Goal: Find contact information: Find contact information

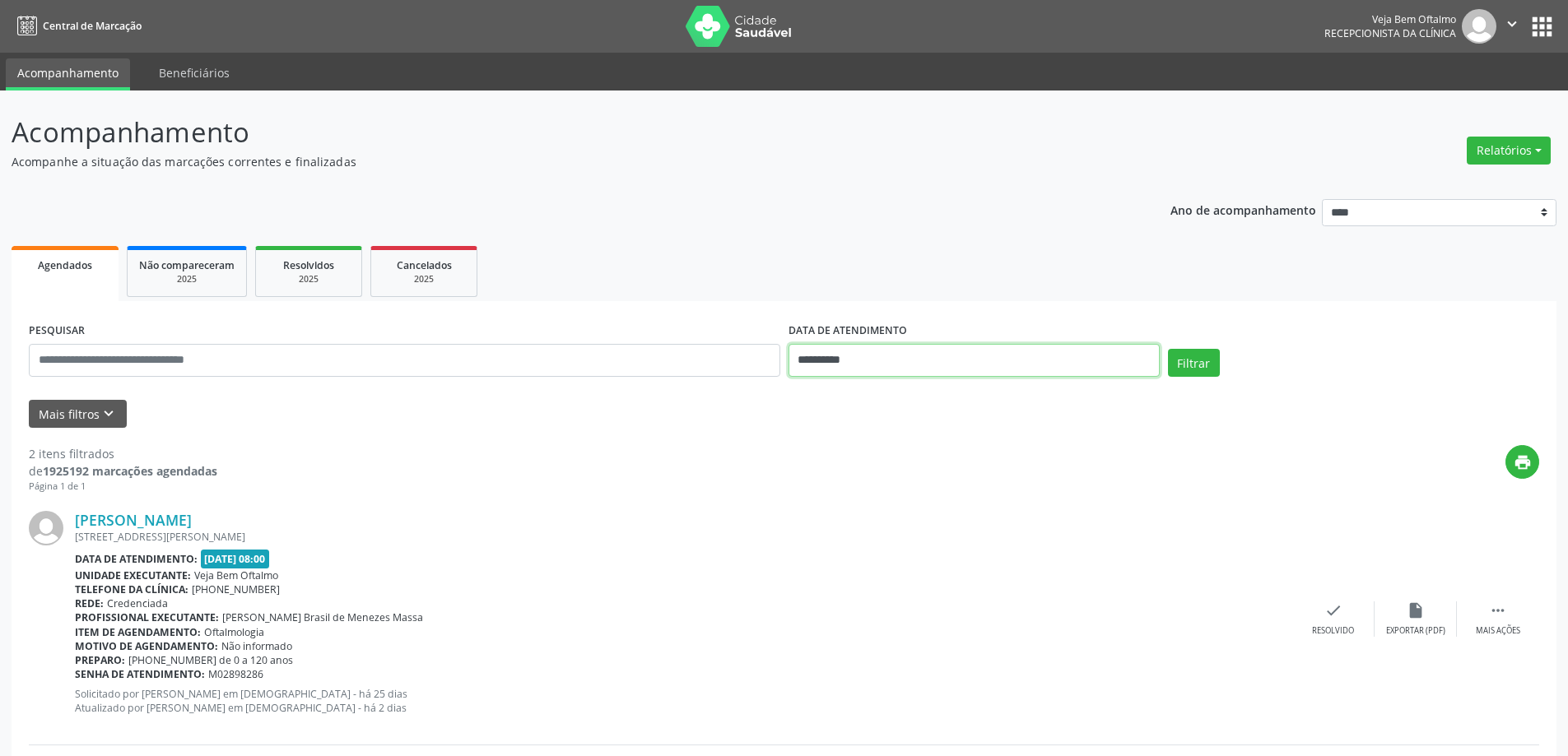
click at [1124, 358] on input "**********" at bounding box center [974, 360] width 371 height 33
click at [841, 552] on span "22" at bounding box center [843, 545] width 32 height 32
type input "**********"
click at [841, 552] on span "22" at bounding box center [843, 545] width 32 height 32
click at [1188, 362] on button "Filtrar" at bounding box center [1194, 362] width 52 height 28
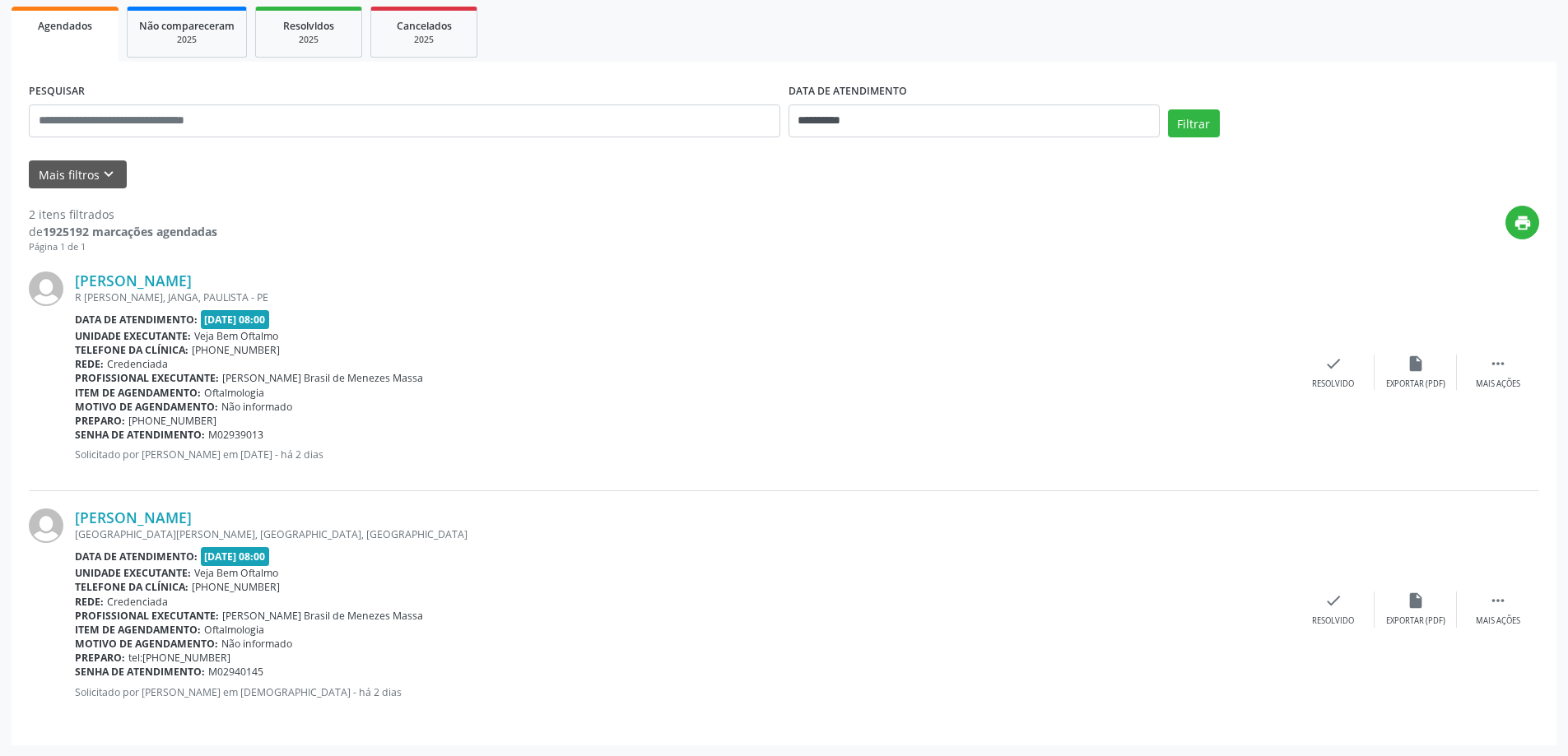
scroll to position [240, 0]
click at [169, 281] on link "[PERSON_NAME]" at bounding box center [133, 279] width 117 height 18
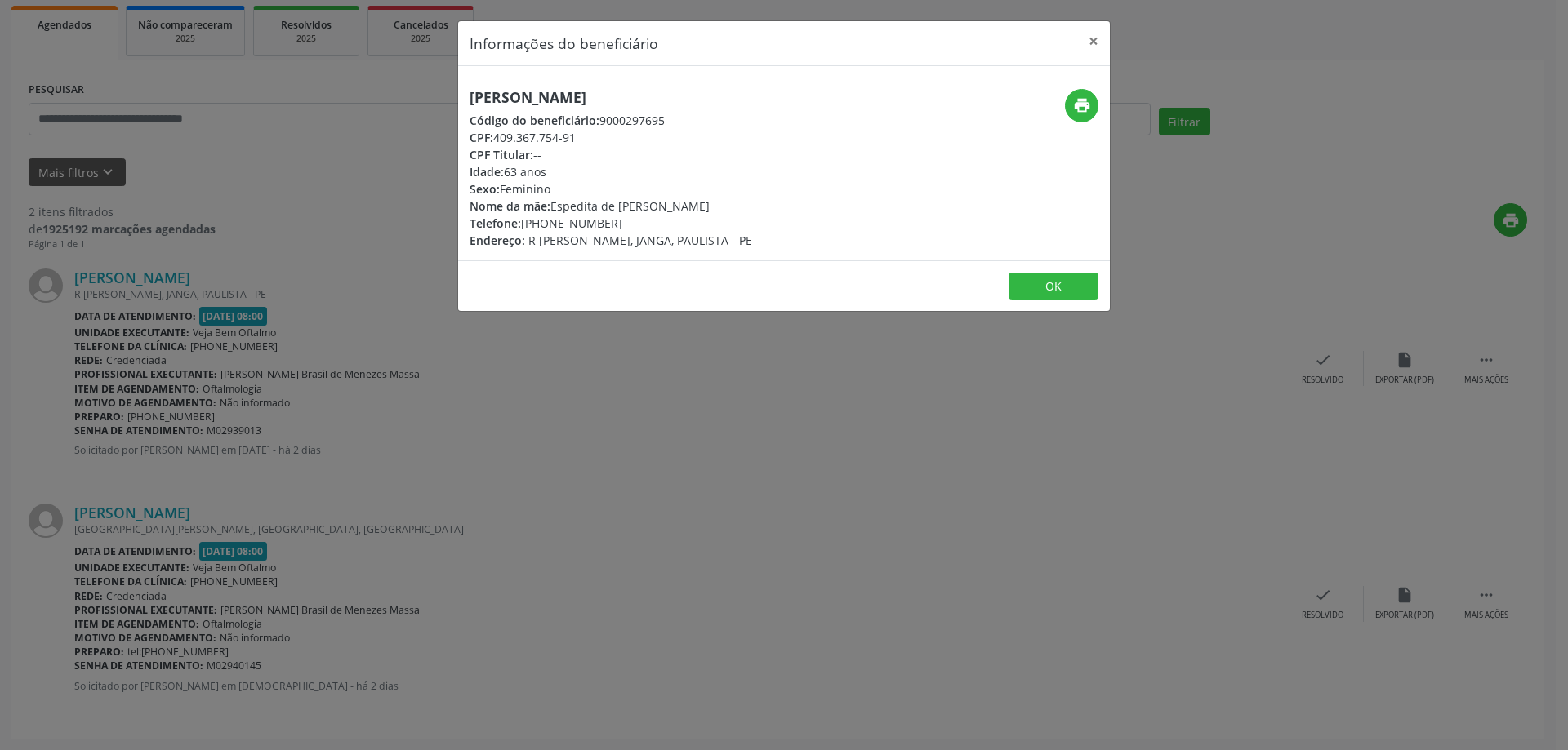
drag, startPoint x: 474, startPoint y: 101, endPoint x: 753, endPoint y: 101, distance: 279.0
click at [752, 101] on h5 "[PERSON_NAME]" at bounding box center [611, 97] width 282 height 17
copy h5 "[PERSON_NAME]"
drag, startPoint x: 545, startPoint y: 228, endPoint x: 627, endPoint y: 232, distance: 82.1
click at [627, 232] on div "[PERSON_NAME] Código do beneficiário: 9000297695 CPF: 409.367.754-91 CPF Titula…" at bounding box center [611, 169] width 282 height 160
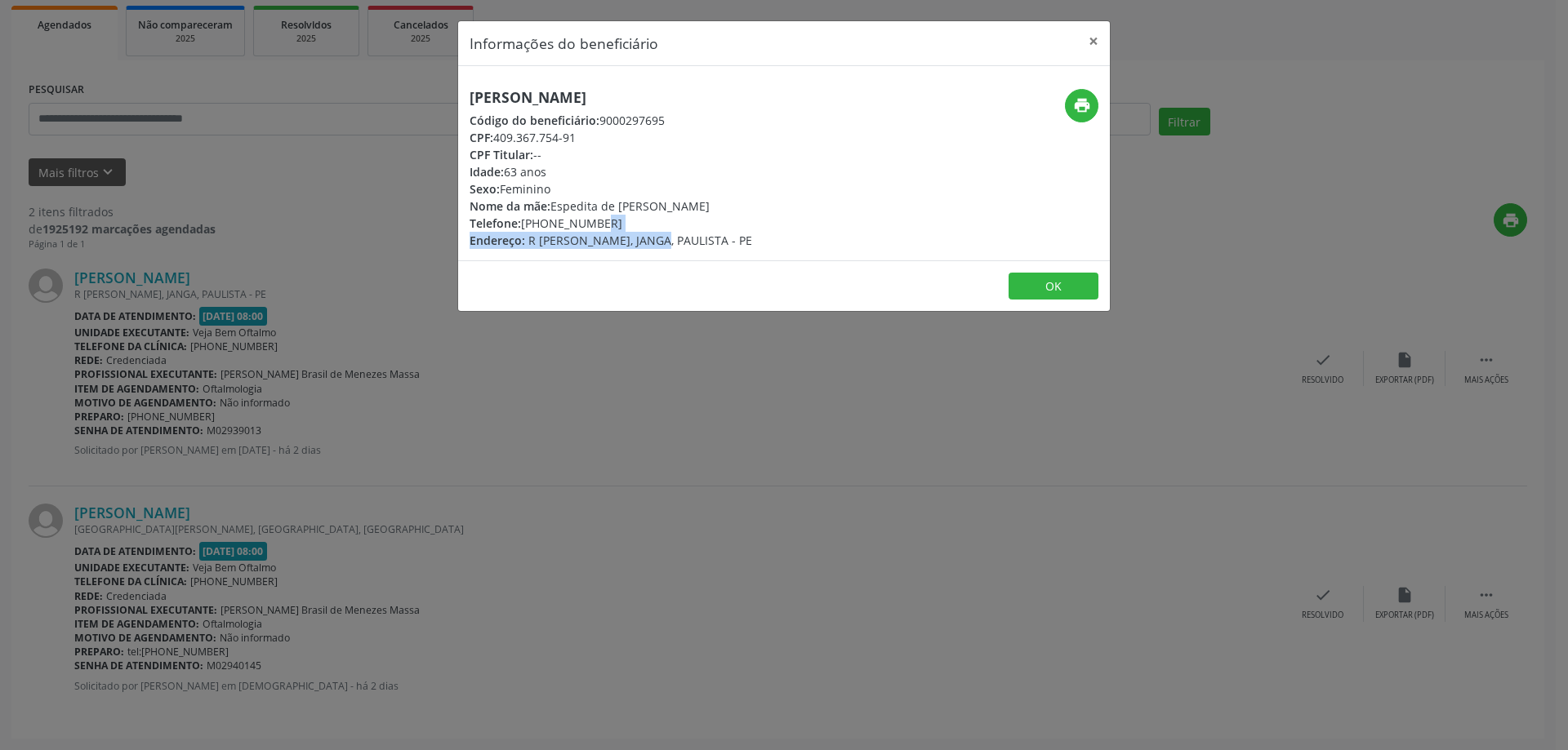
click at [610, 222] on div "Telefone: [PHONE_NUMBER]" at bounding box center [611, 223] width 282 height 17
drag, startPoint x: 546, startPoint y: 226, endPoint x: 612, endPoint y: 225, distance: 66.0
click at [612, 225] on div "Telefone: [PHONE_NUMBER]" at bounding box center [611, 223] width 282 height 17
copy div "99154-5196"
drag, startPoint x: 510, startPoint y: 139, endPoint x: 578, endPoint y: 139, distance: 68.0
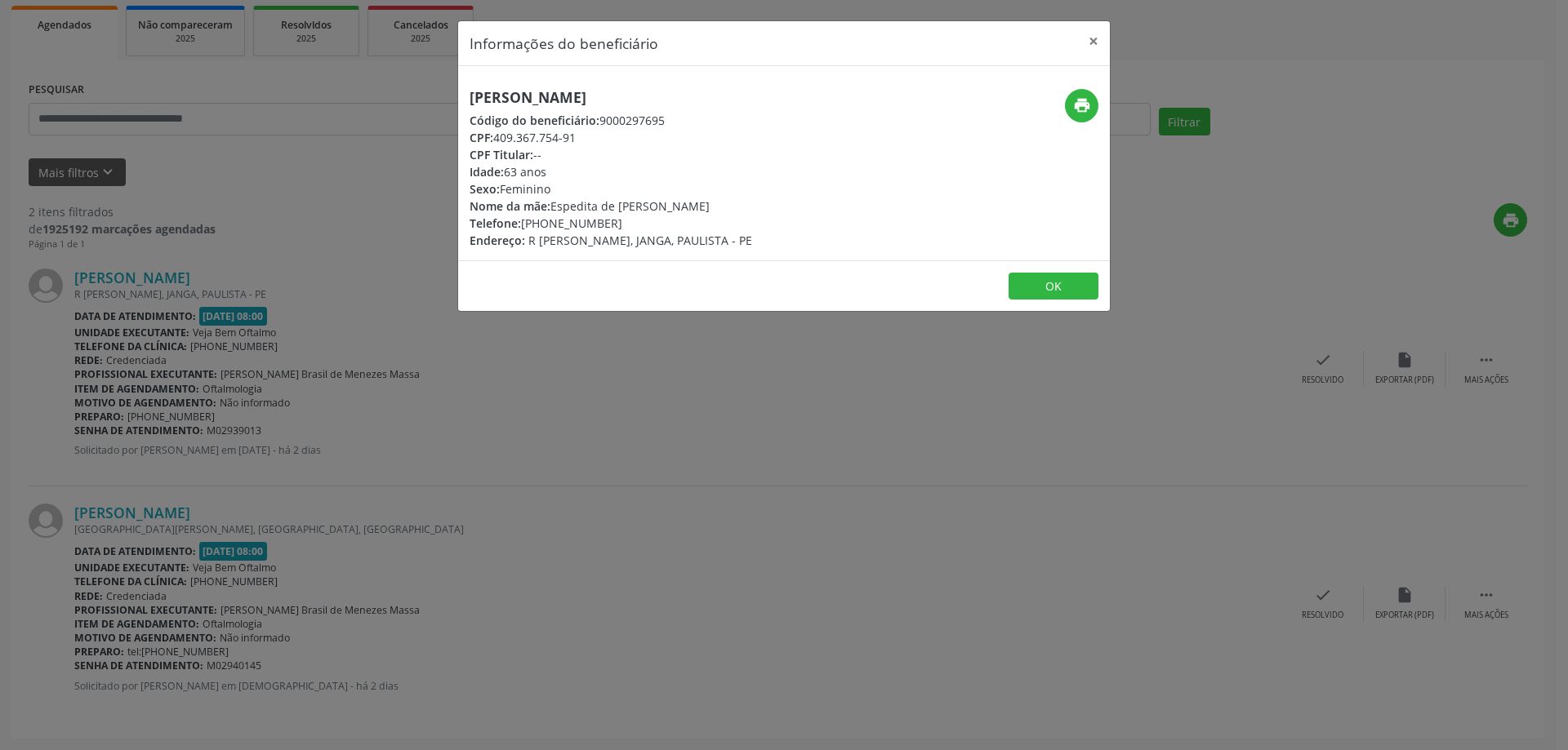
click at [578, 139] on div "CPF: 409.367.754-91" at bounding box center [611, 138] width 282 height 17
copy div "409.367.754-91"
click at [1097, 40] on button "×" at bounding box center [1093, 41] width 33 height 40
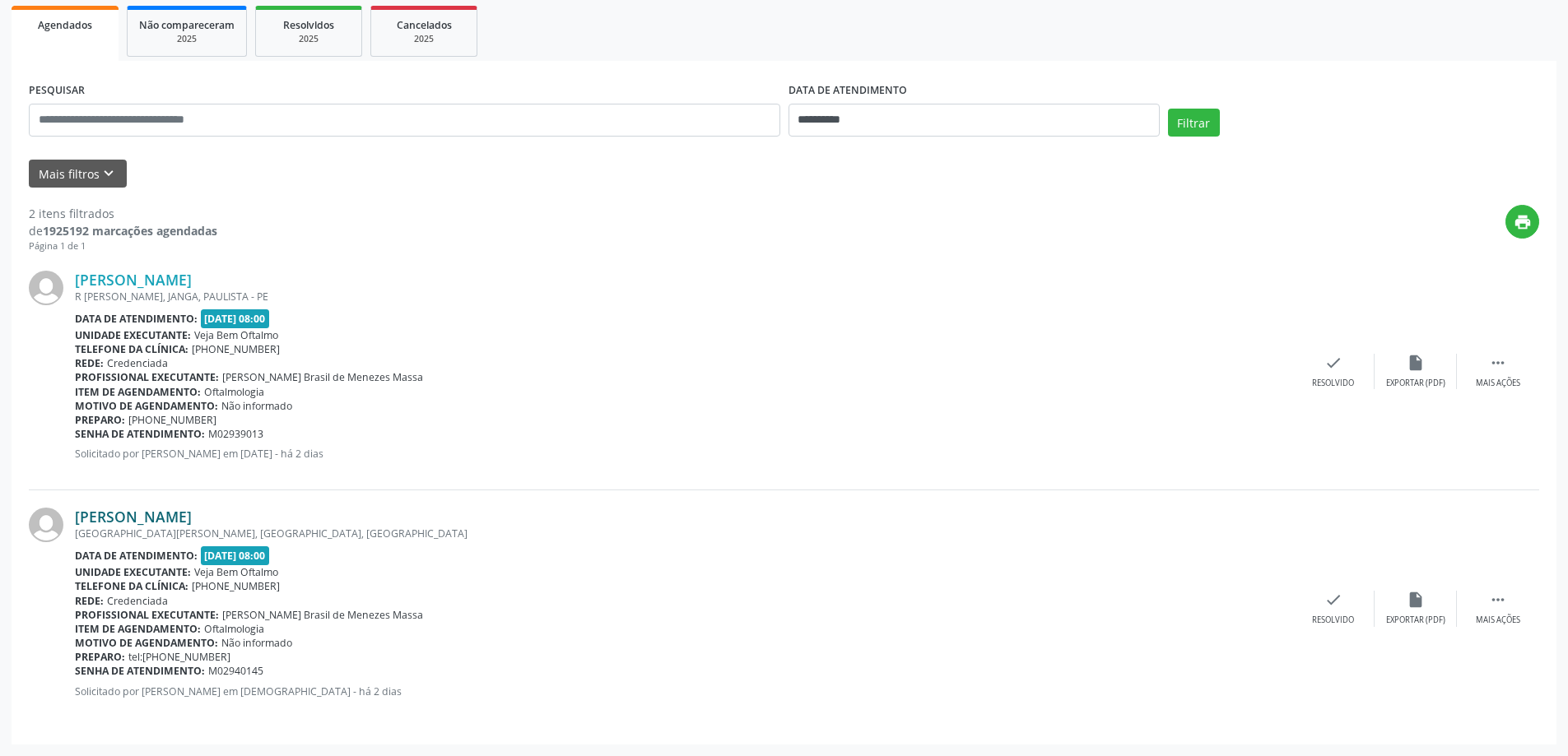
click at [191, 511] on link "[PERSON_NAME]" at bounding box center [133, 516] width 117 height 18
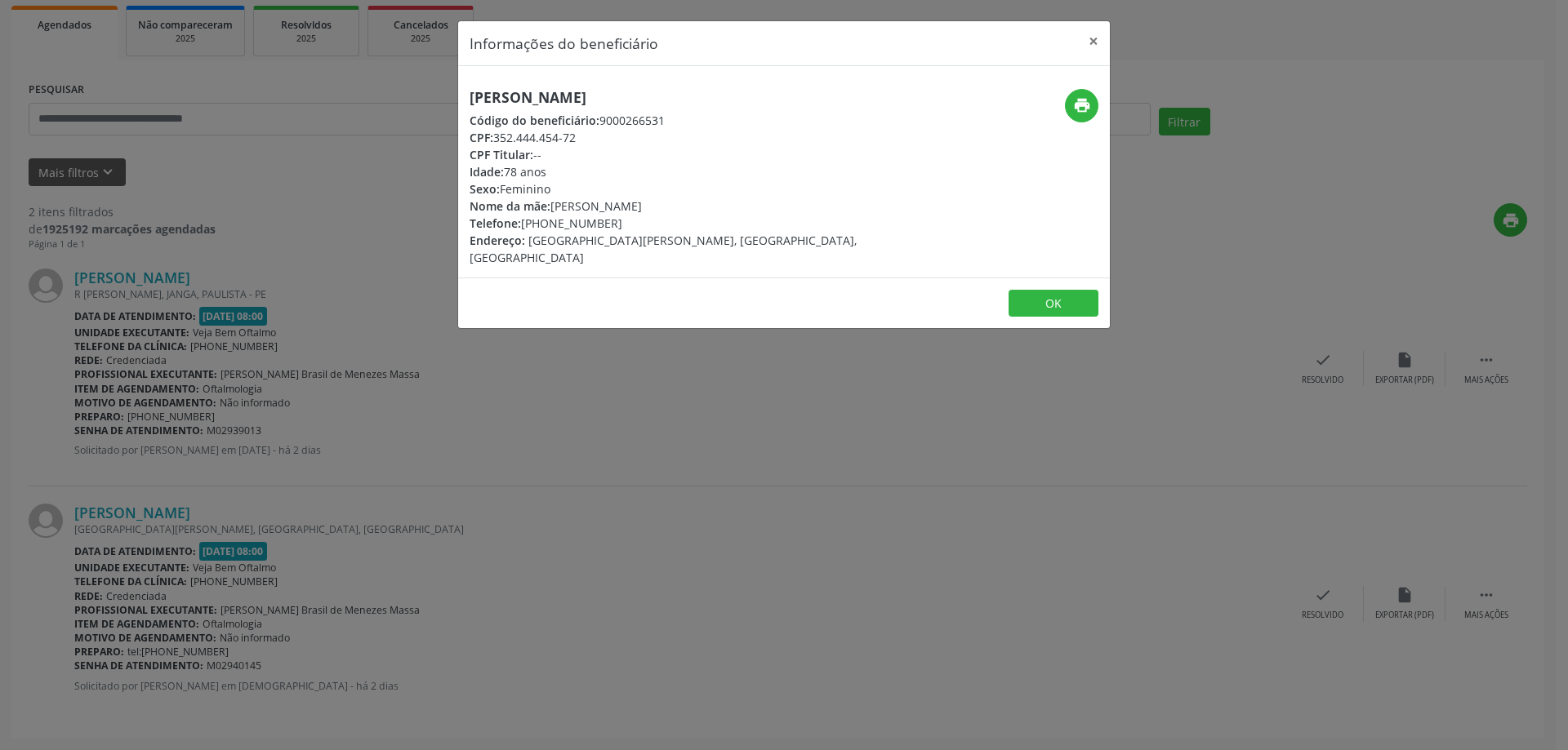
drag, startPoint x: 466, startPoint y: 97, endPoint x: 655, endPoint y: 98, distance: 189.0
click at [655, 98] on div "[PERSON_NAME] Código do beneficiário: 9000266531 CPF: 352.444.454-72 CPF Titula…" at bounding box center [675, 177] width 434 height 177
copy h5 "[PERSON_NAME]"
drag, startPoint x: 548, startPoint y: 227, endPoint x: 599, endPoint y: 229, distance: 51.0
click at [608, 229] on div "Telefone: [PHONE_NUMBER]" at bounding box center [676, 223] width 412 height 17
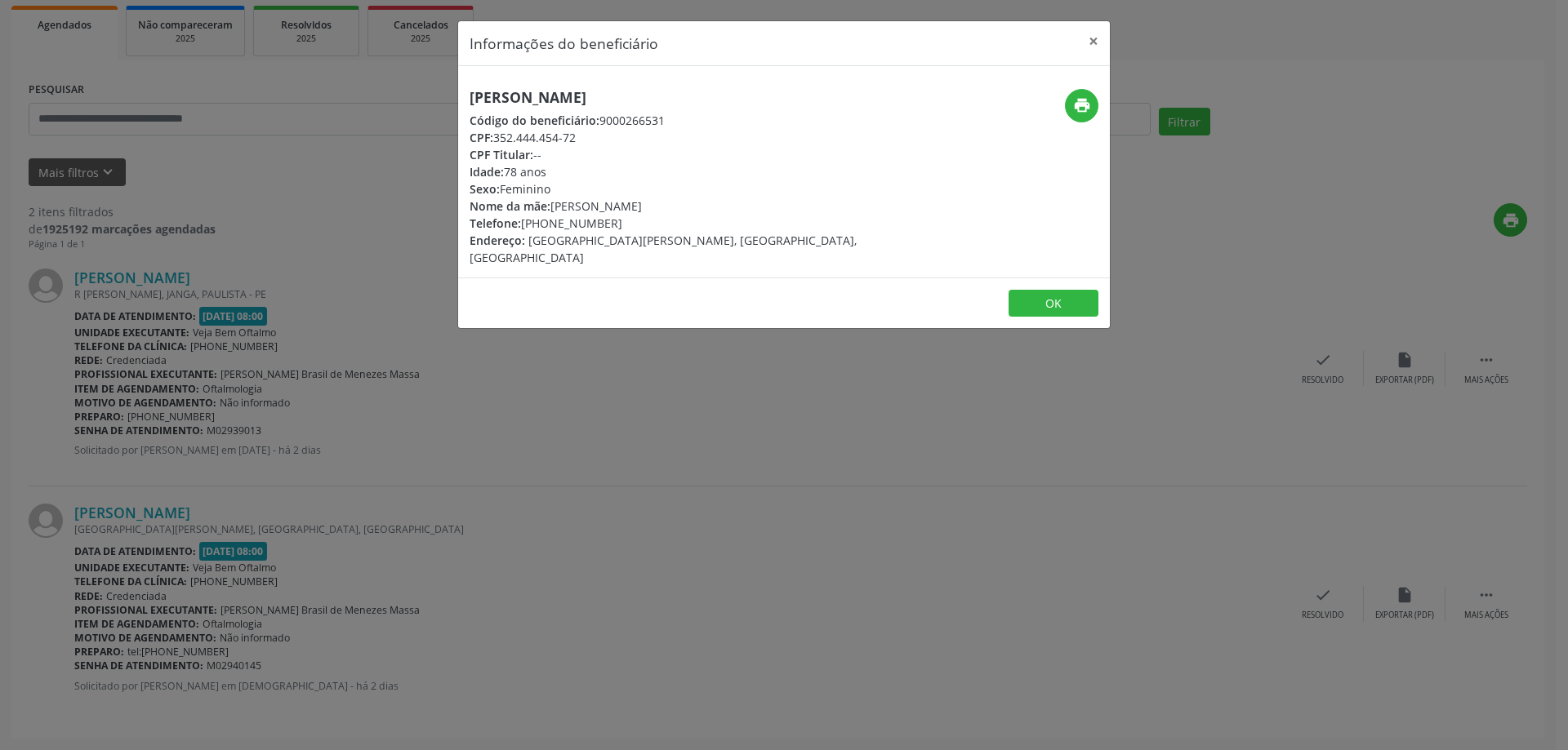
copy div "99515-2765"
drag, startPoint x: 497, startPoint y: 139, endPoint x: 580, endPoint y: 142, distance: 83.1
click at [580, 142] on div "CPF: 352.444.454-72" at bounding box center [676, 138] width 412 height 17
copy div "352.444.454-72"
click at [1087, 44] on button "×" at bounding box center [1093, 41] width 33 height 40
